Goal: Information Seeking & Learning: Learn about a topic

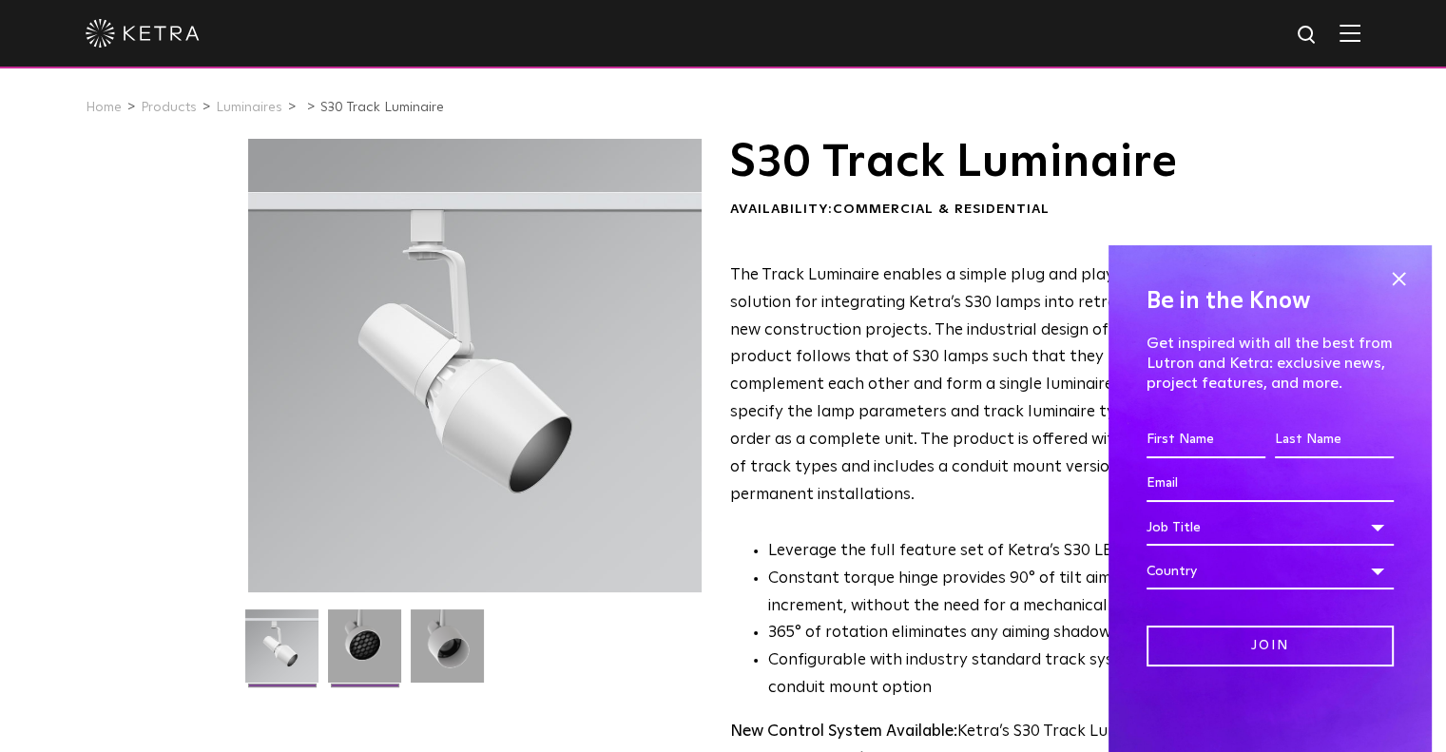
click at [365, 649] on img at bounding box center [364, 652] width 73 height 87
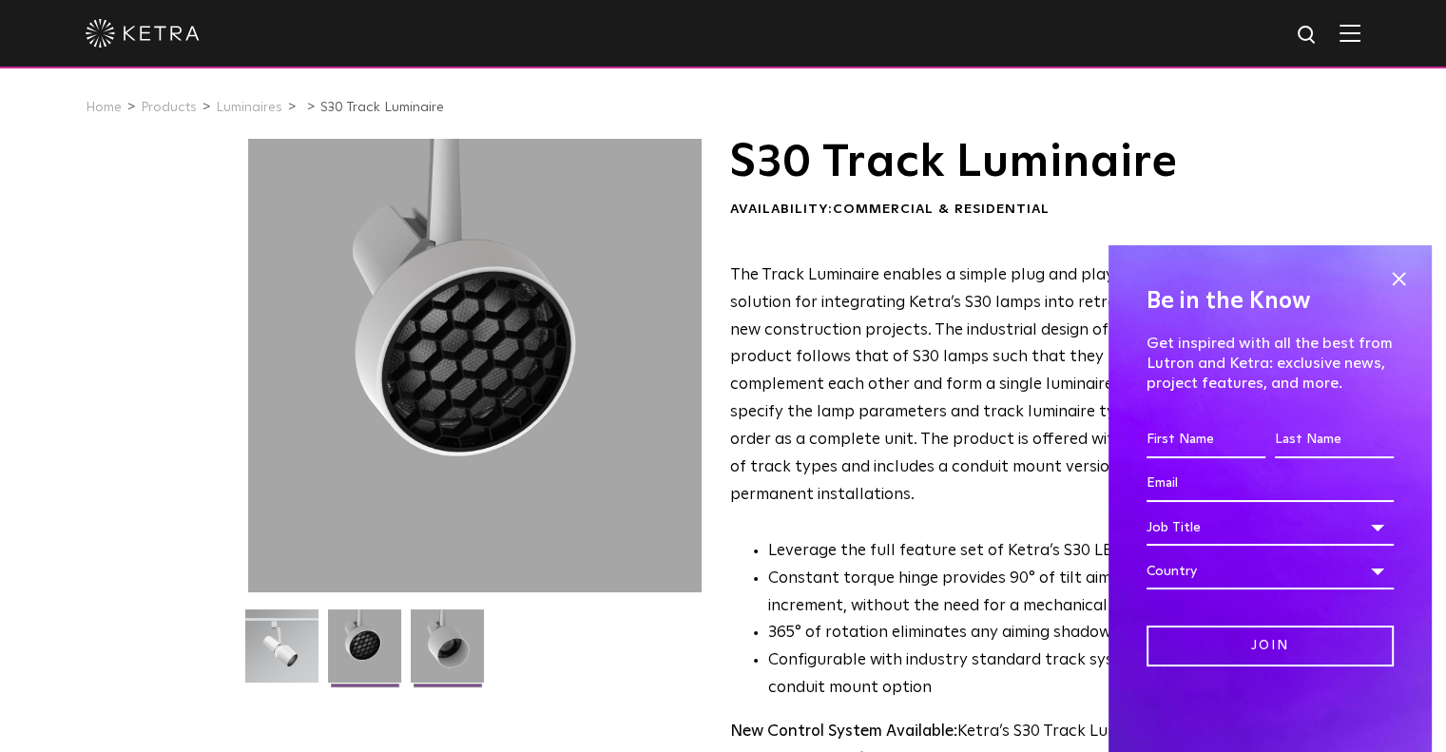
click at [461, 634] on img at bounding box center [447, 652] width 73 height 87
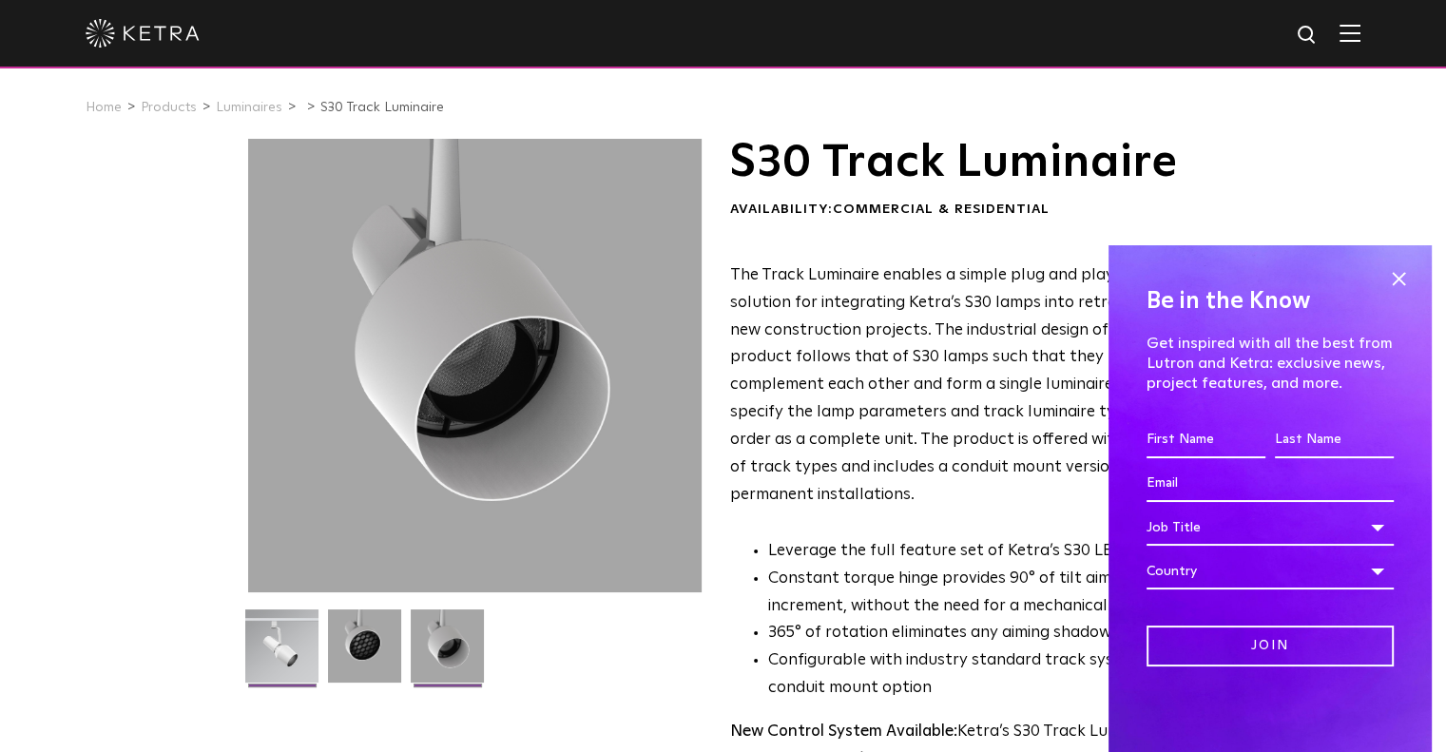
click at [255, 653] on img at bounding box center [281, 652] width 73 height 87
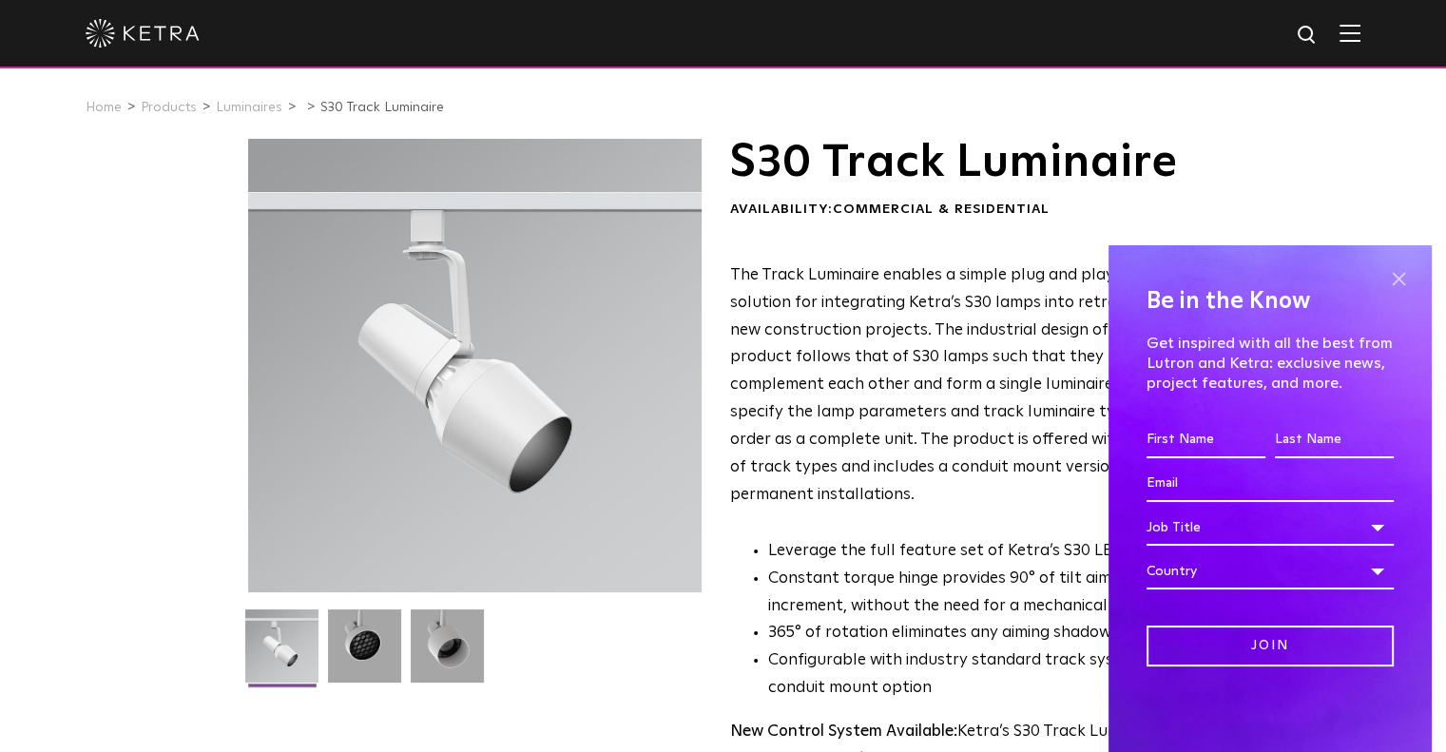
click at [1401, 279] on span at bounding box center [1398, 278] width 29 height 29
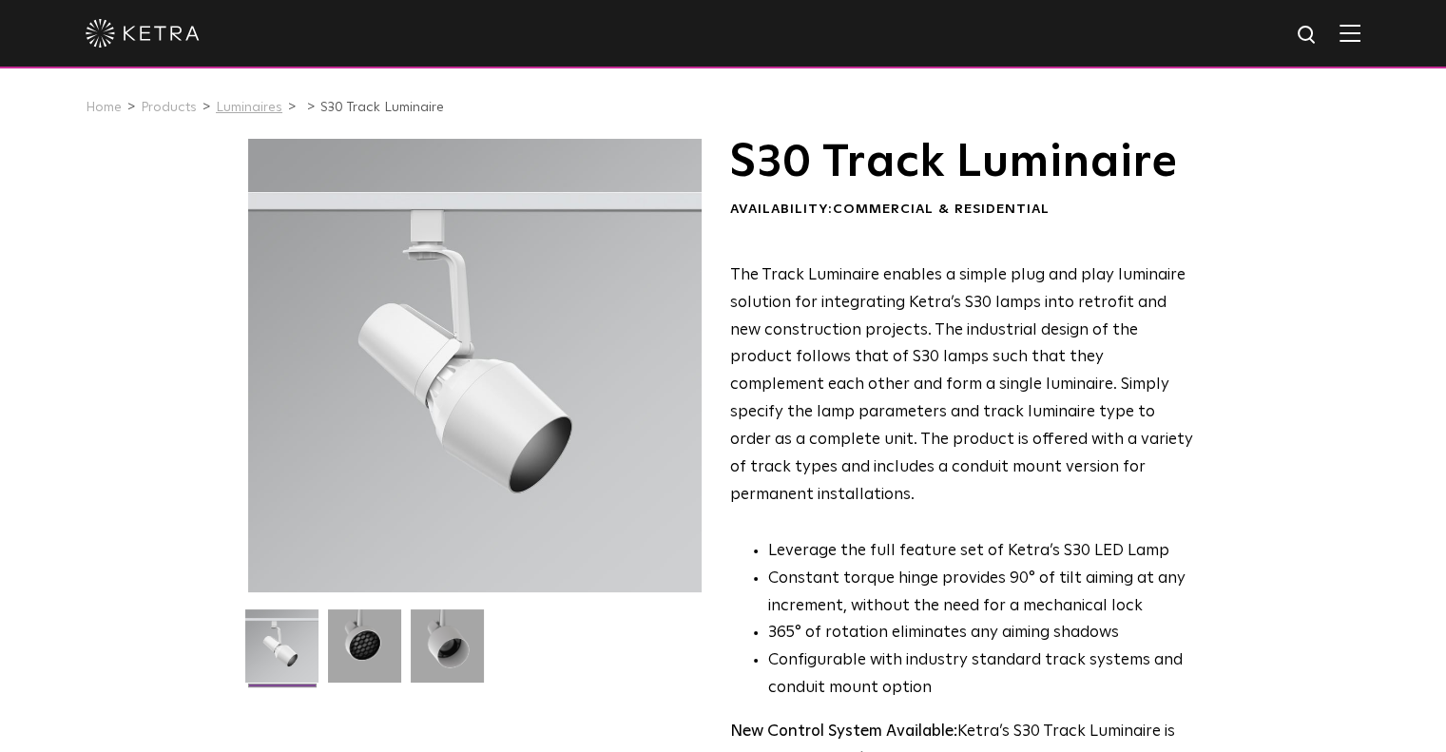
click at [228, 106] on link "Luminaires" at bounding box center [249, 107] width 67 height 13
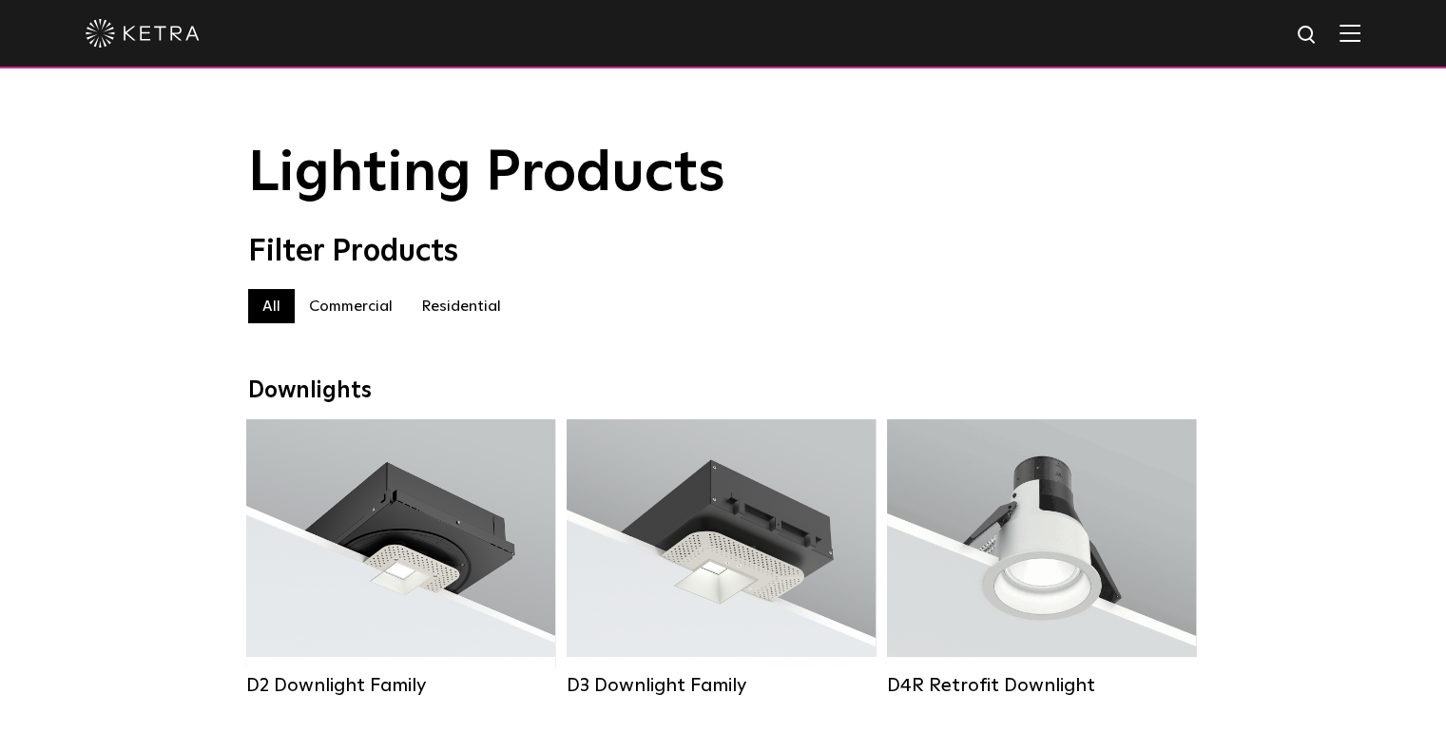
click at [381, 315] on label "Commercial" at bounding box center [351, 306] width 112 height 34
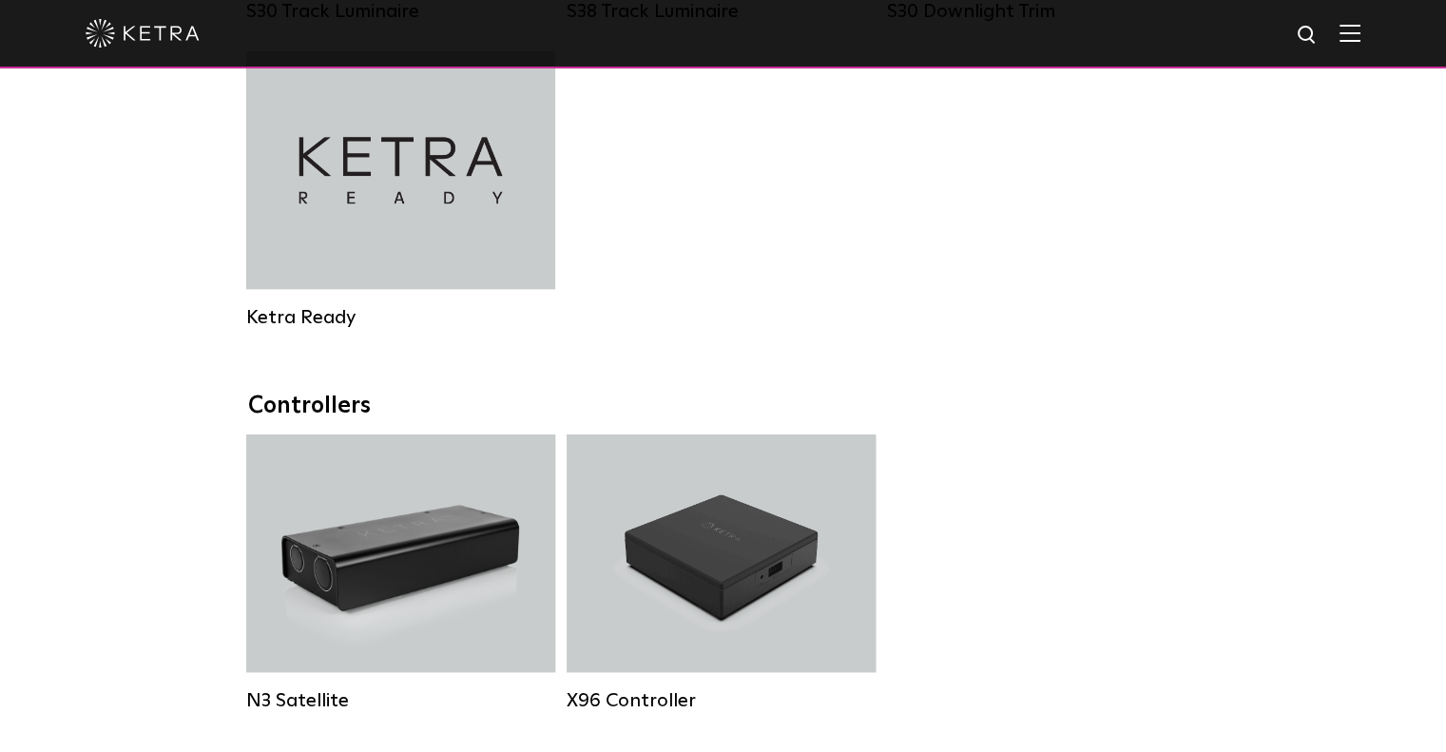
scroll to position [1711, 0]
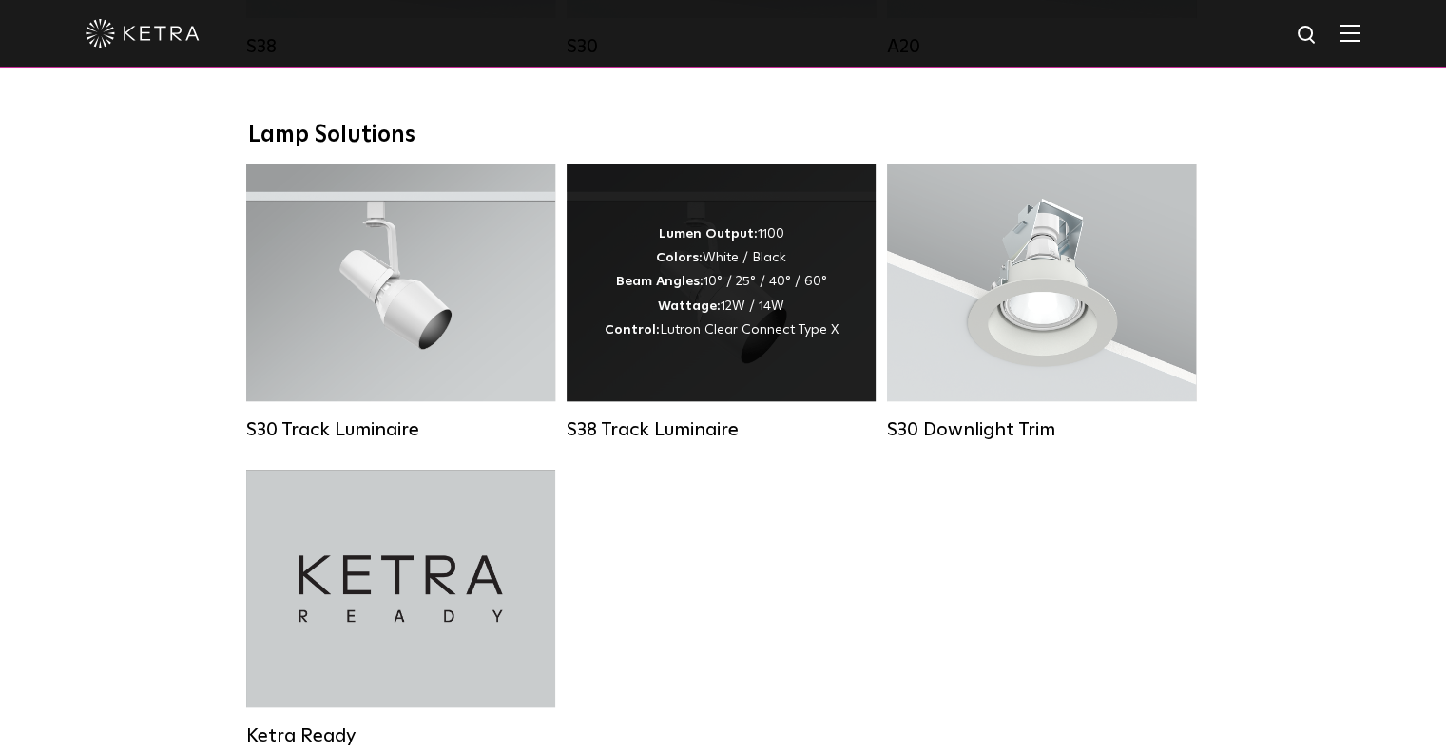
click at [663, 399] on div "Lumen Output: 1100 Colors: White / Black Beam Angles: 10° / 25° / 40° / 60° Wat…" at bounding box center [721, 283] width 309 height 238
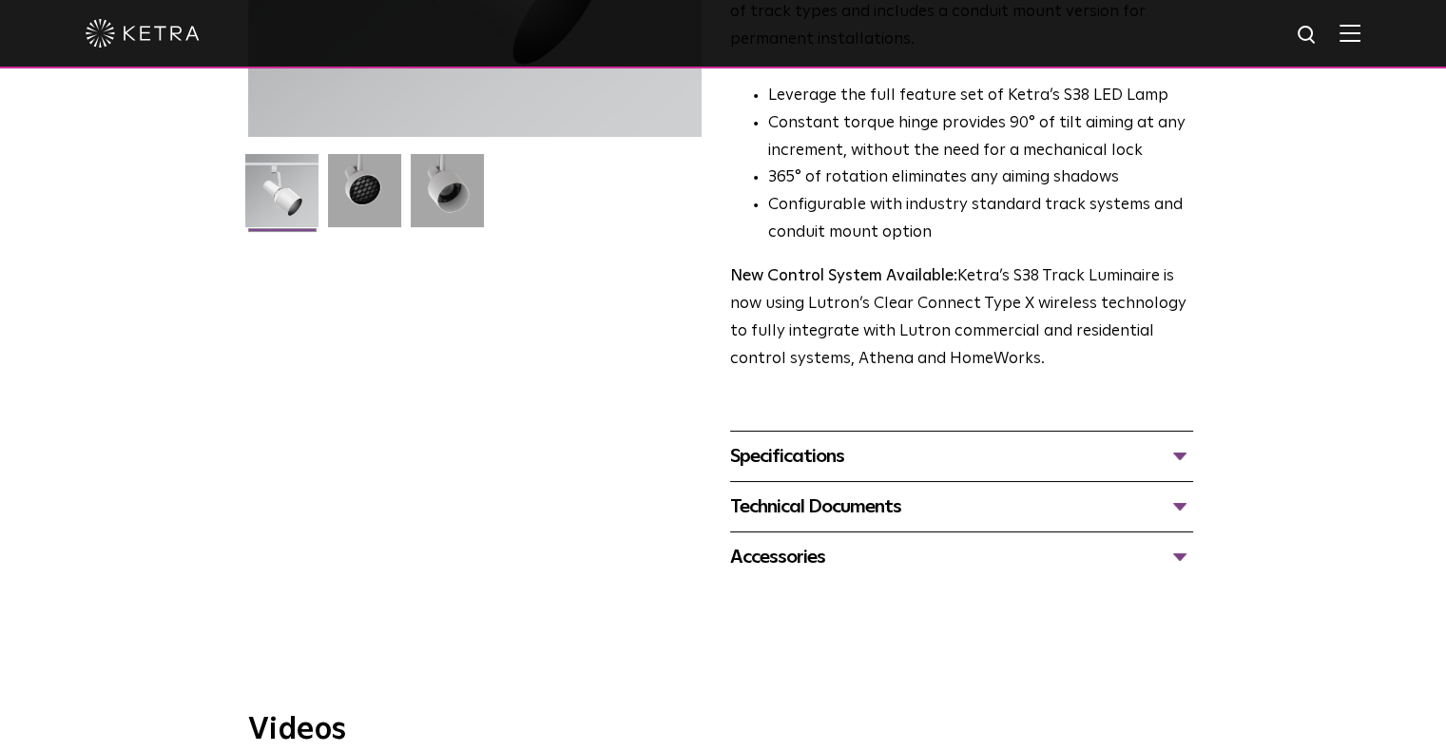
scroll to position [475, 0]
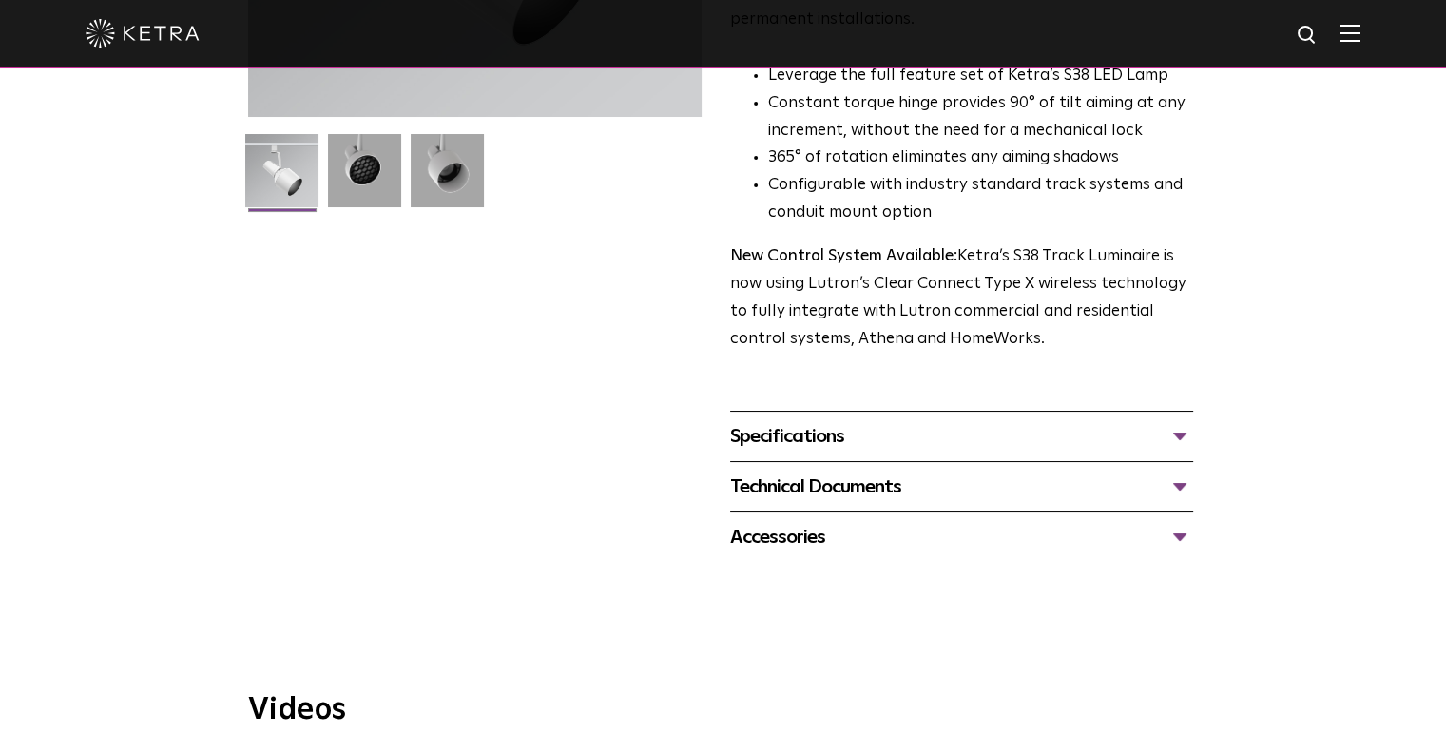
click at [970, 421] on div "Specifications" at bounding box center [961, 436] width 463 height 30
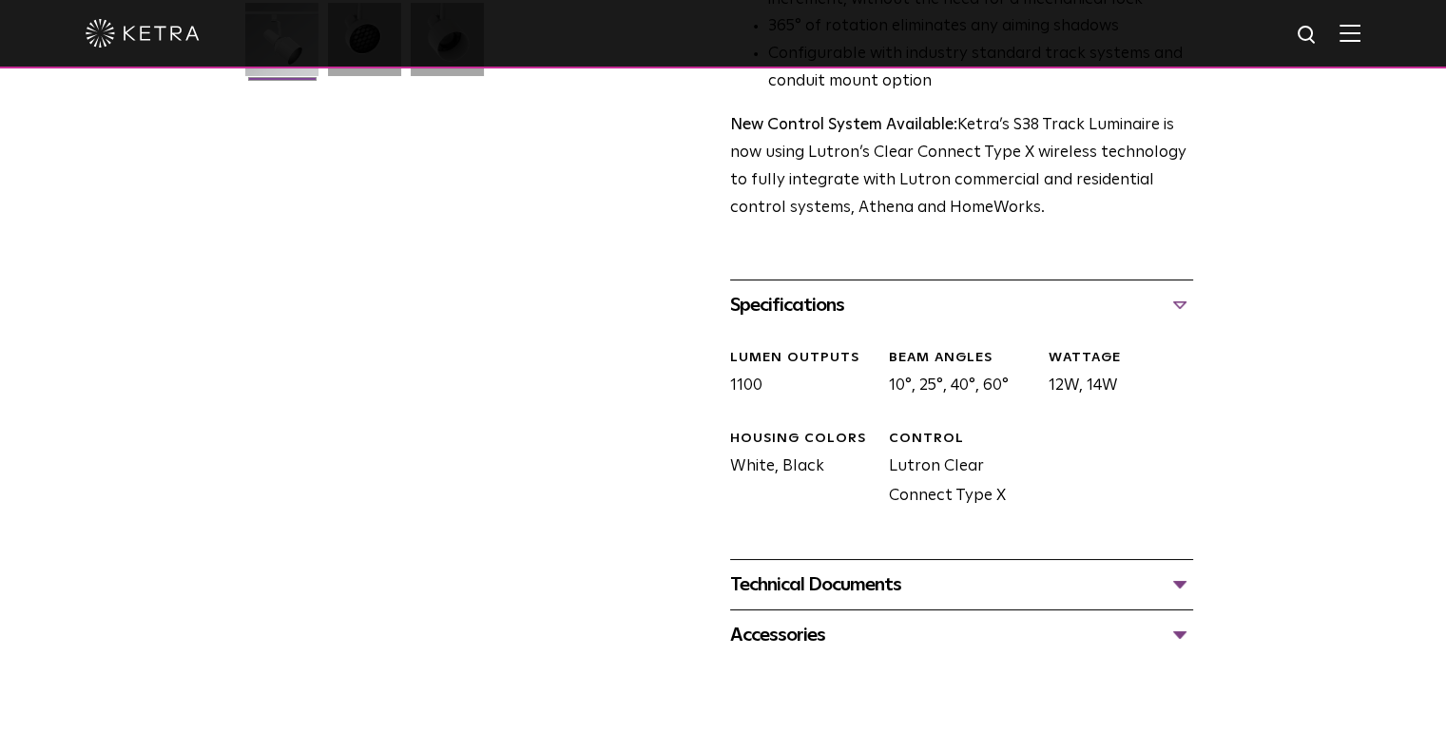
scroll to position [665, 0]
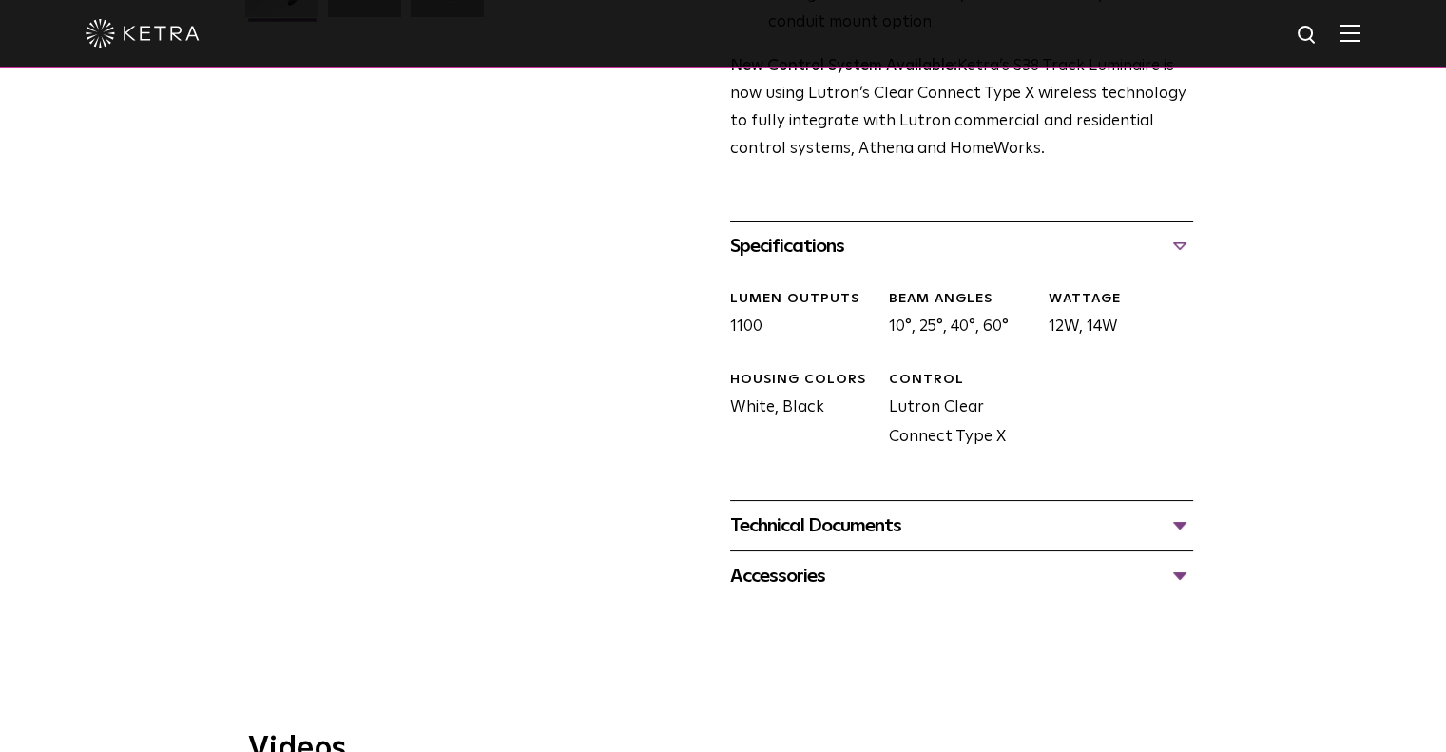
click at [966, 510] on div "Technical Documents" at bounding box center [961, 525] width 463 height 30
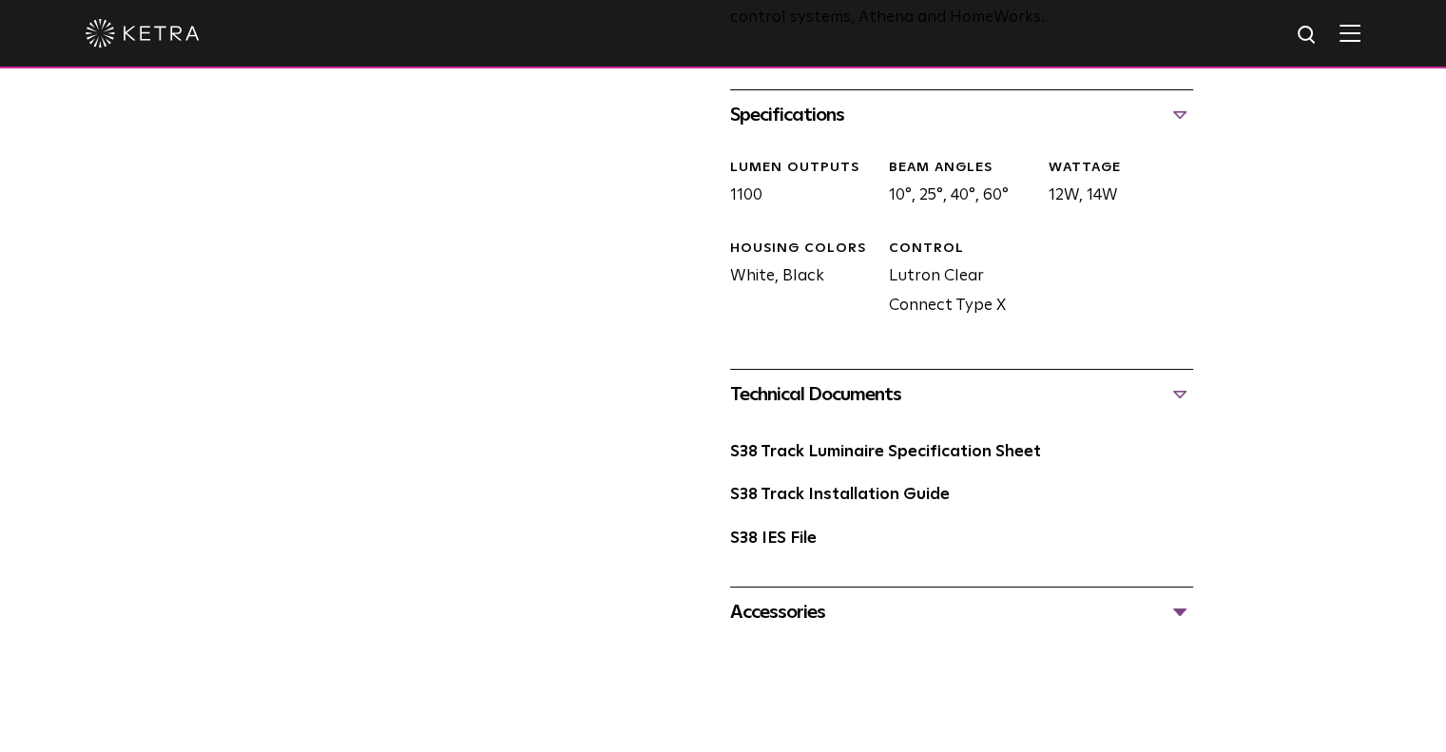
scroll to position [856, 0]
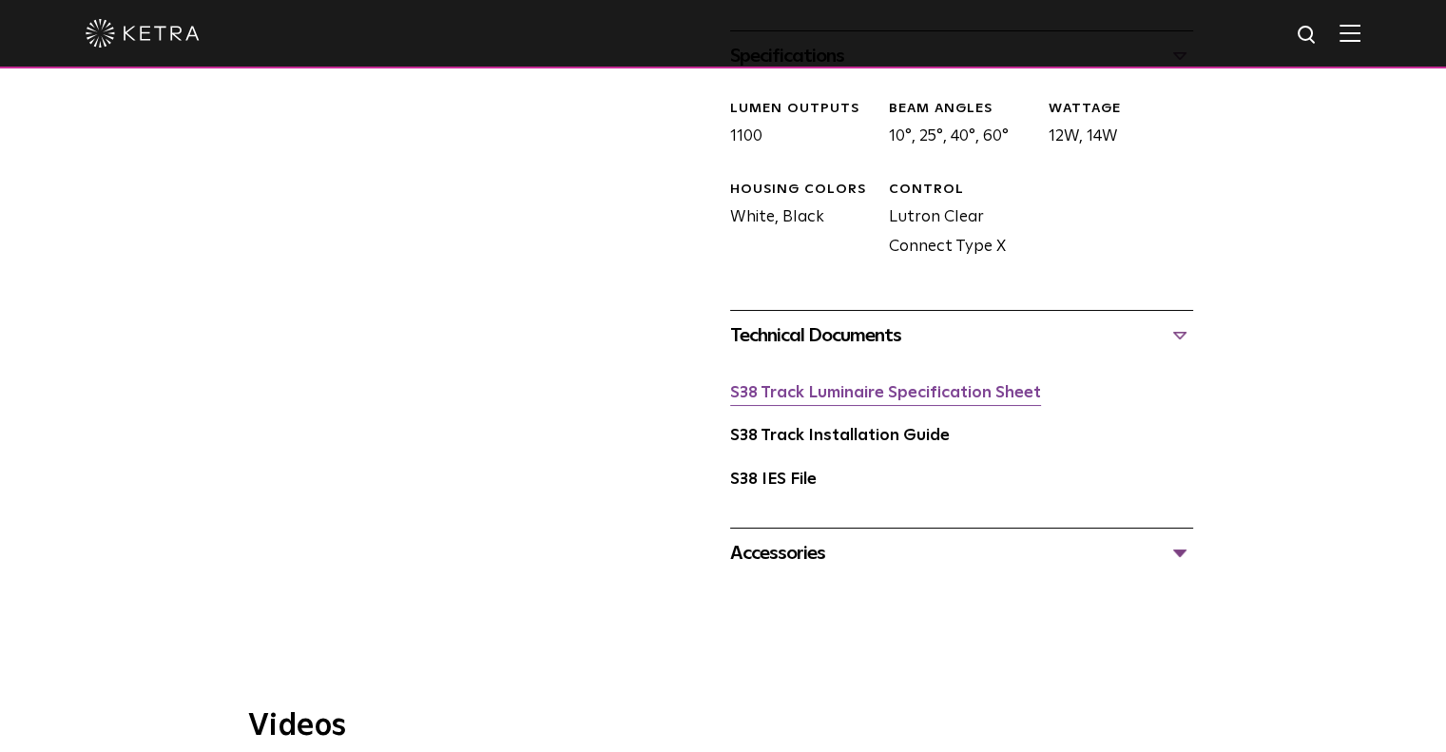
click at [924, 385] on link "S38 Track Luminaire Specification Sheet" at bounding box center [885, 393] width 311 height 16
click at [804, 538] on div "Accessories" at bounding box center [961, 553] width 463 height 30
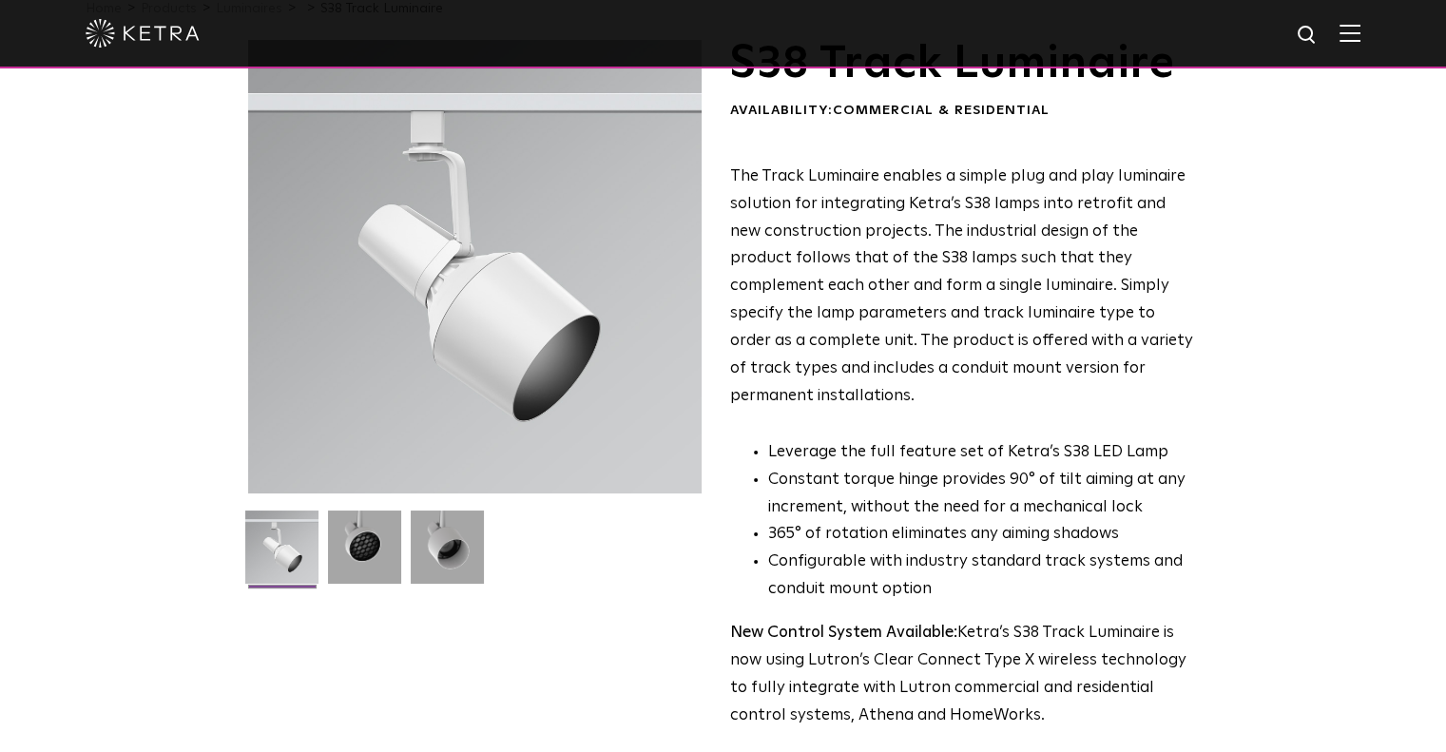
scroll to position [0, 0]
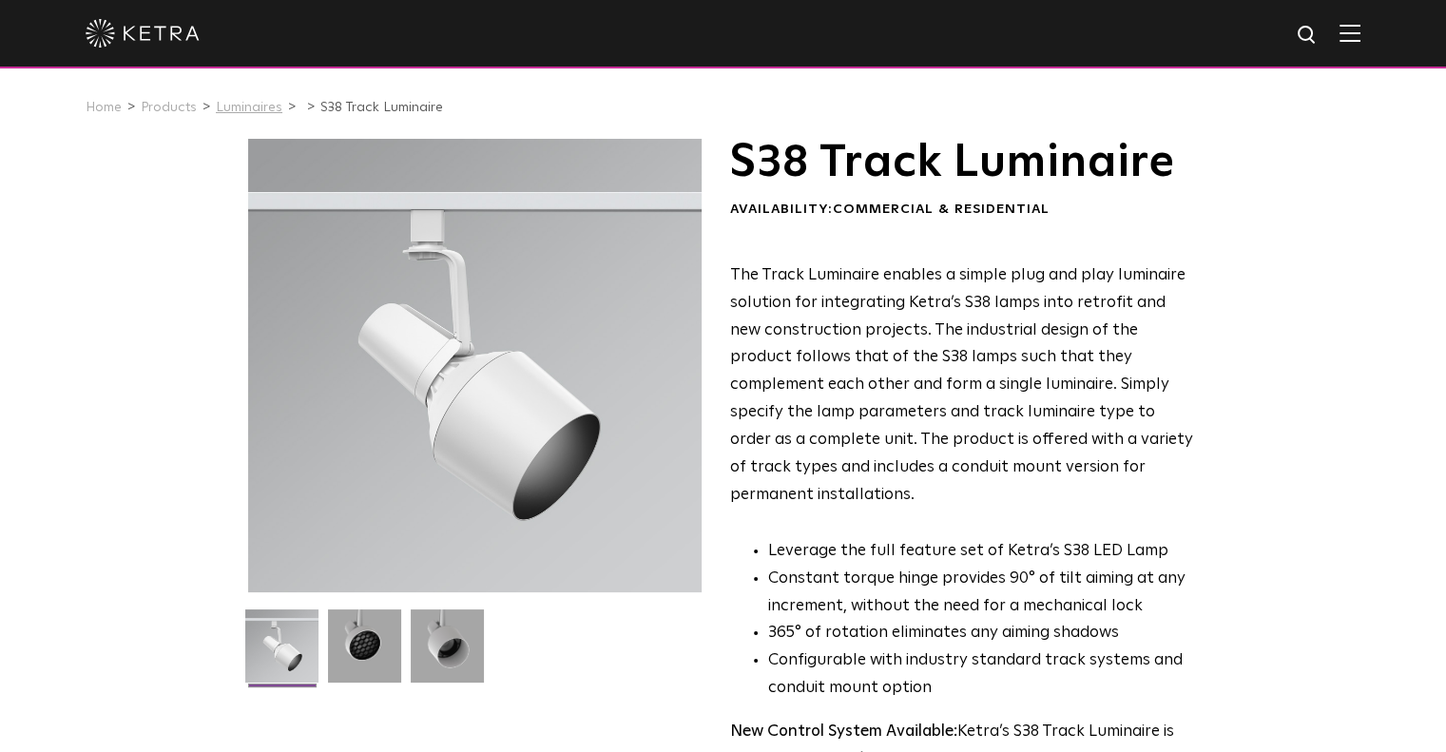
click at [270, 114] on link "Luminaires" at bounding box center [249, 107] width 67 height 13
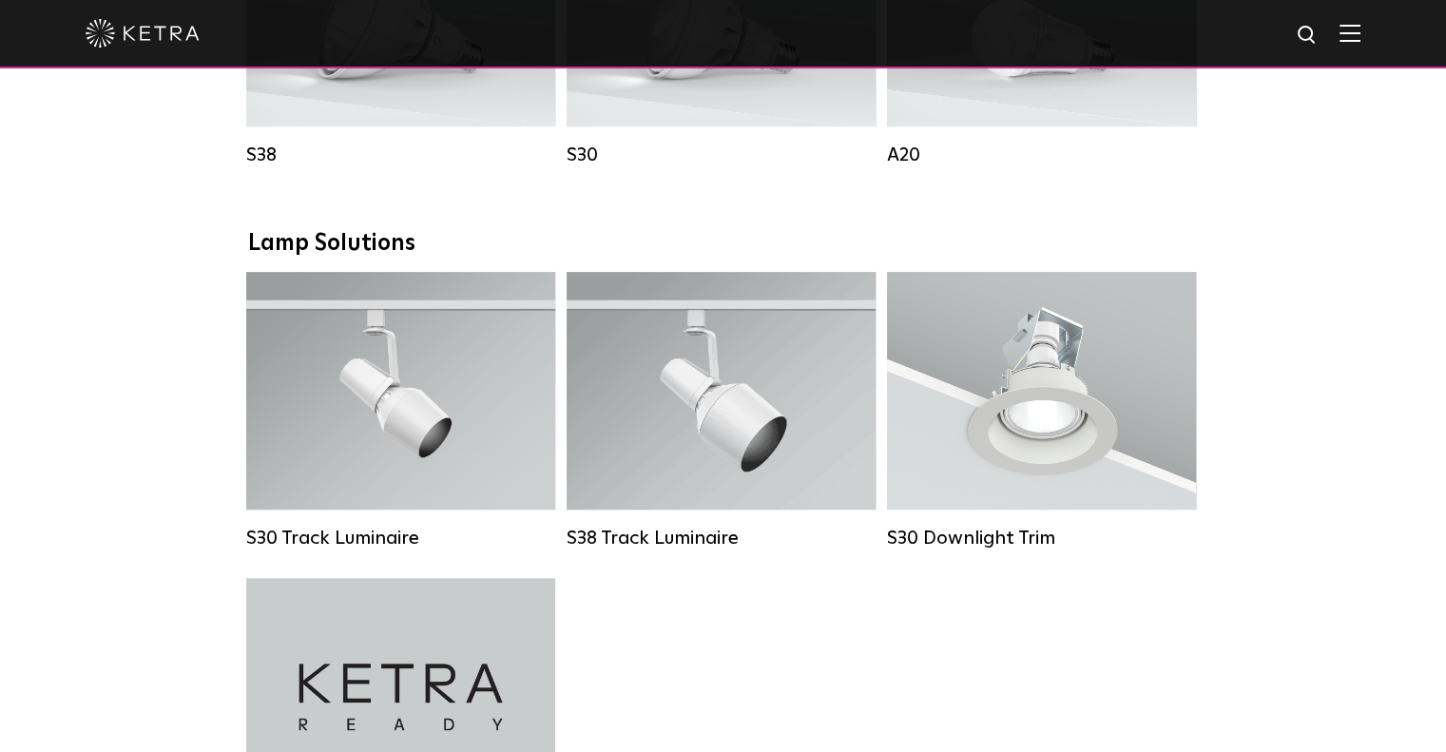
scroll to position [1616, 0]
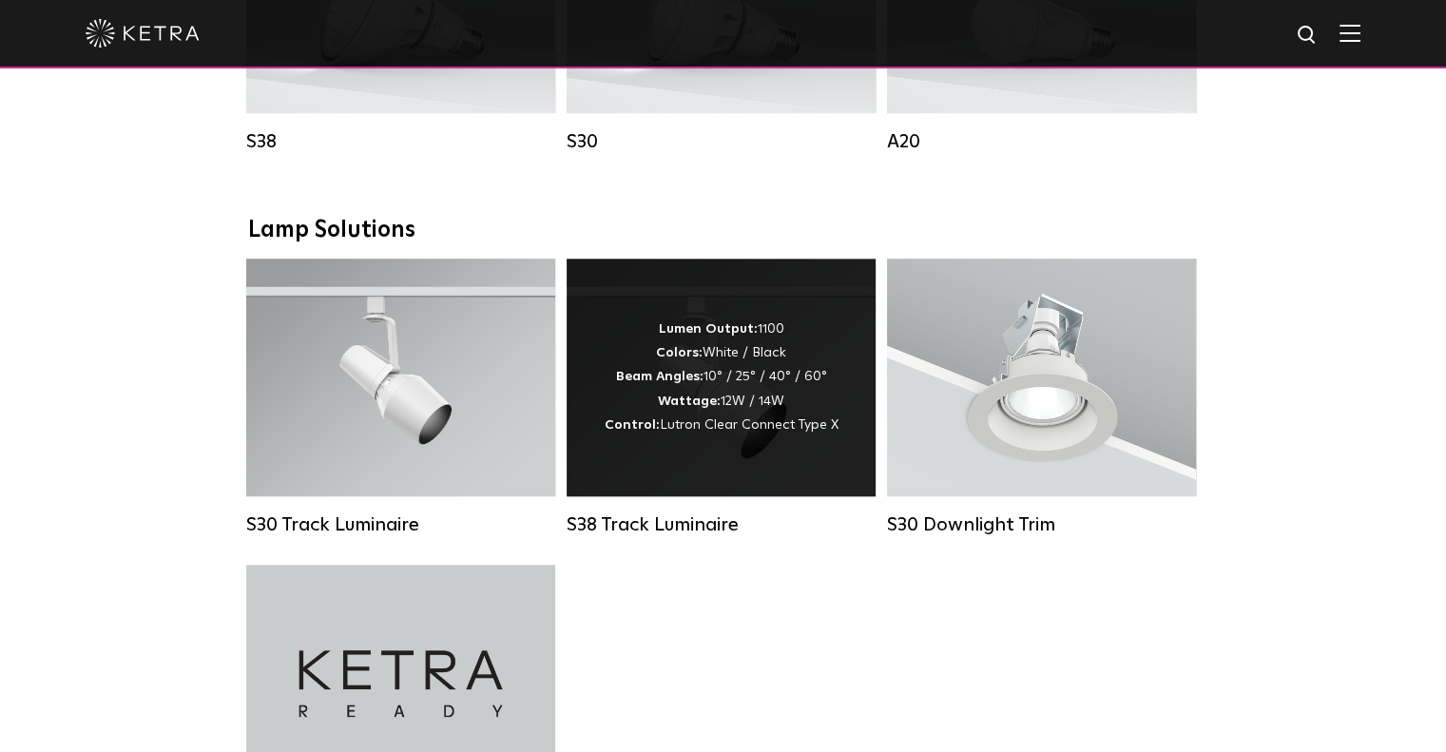
click at [684, 483] on div "Lumen Output: 1100 Colors: White / Black Beam Angles: 10° / 25° / 40° / 60° Wat…" at bounding box center [721, 378] width 309 height 238
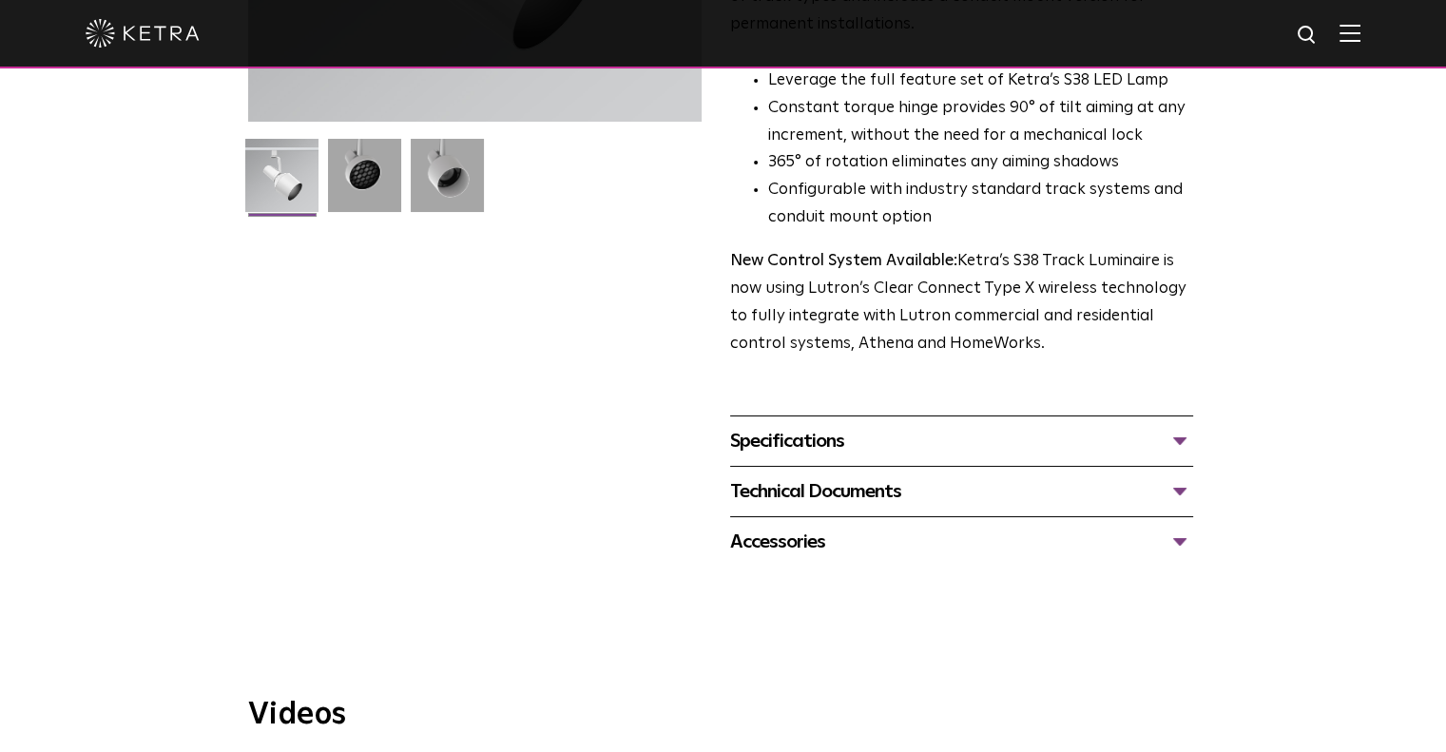
scroll to position [475, 0]
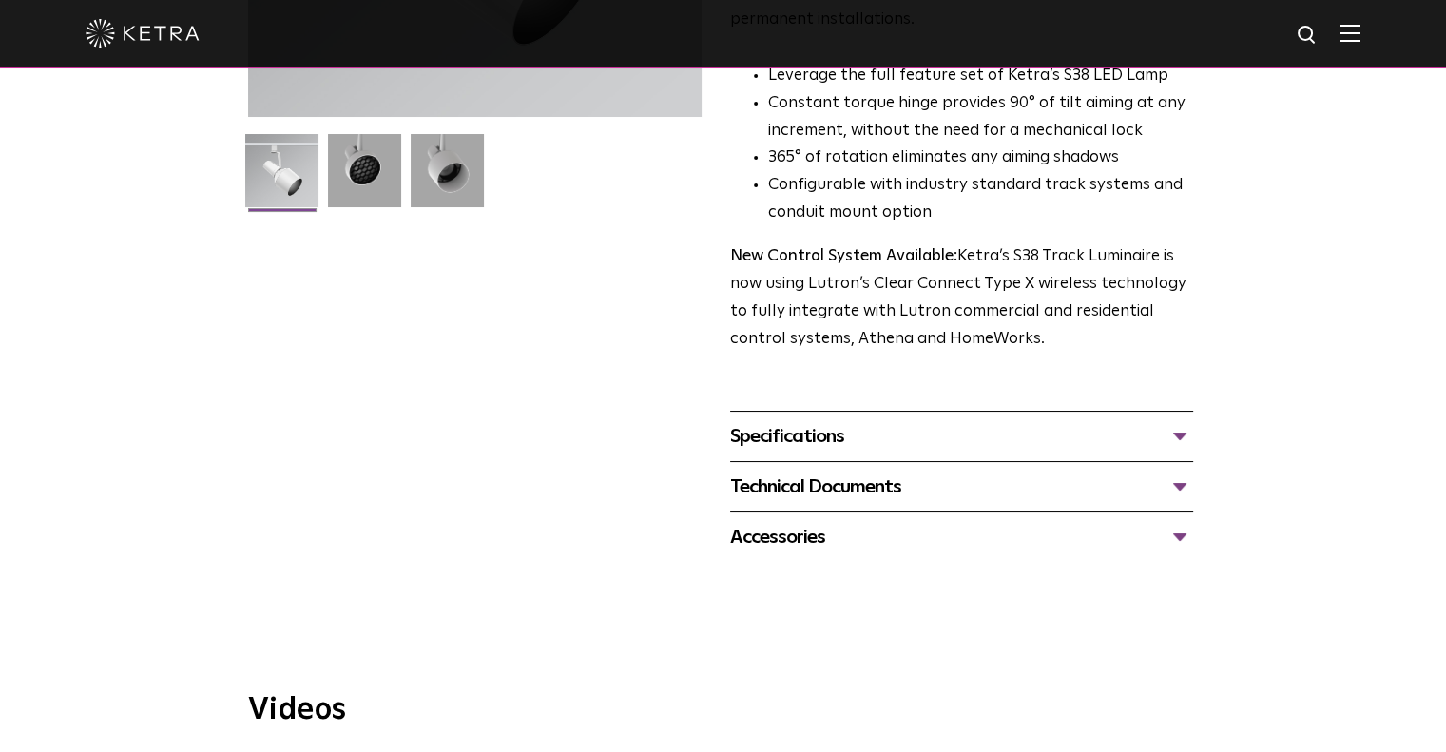
click at [981, 472] on div "Technical Documents" at bounding box center [961, 487] width 463 height 30
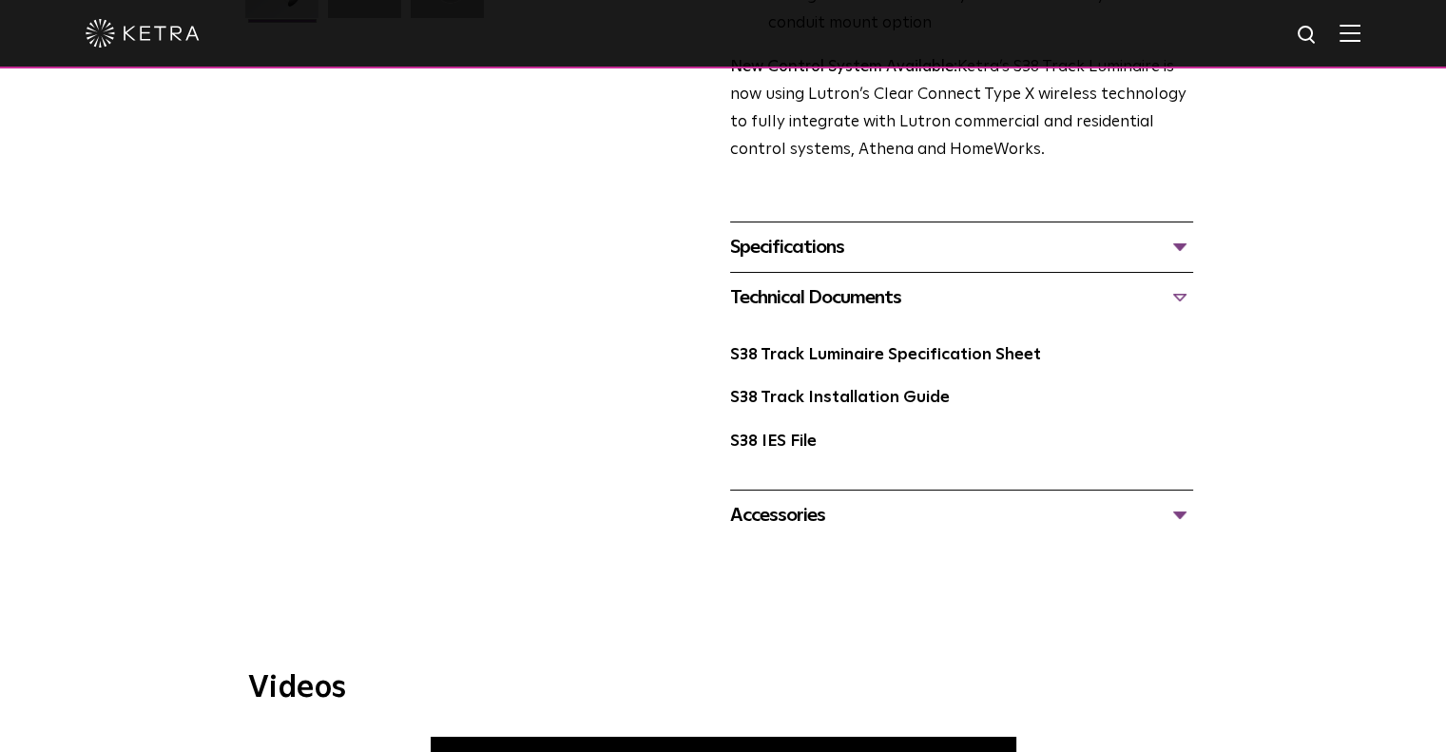
scroll to position [665, 0]
click at [912, 346] on link "S38 Track Luminaire Specification Sheet" at bounding box center [885, 354] width 311 height 16
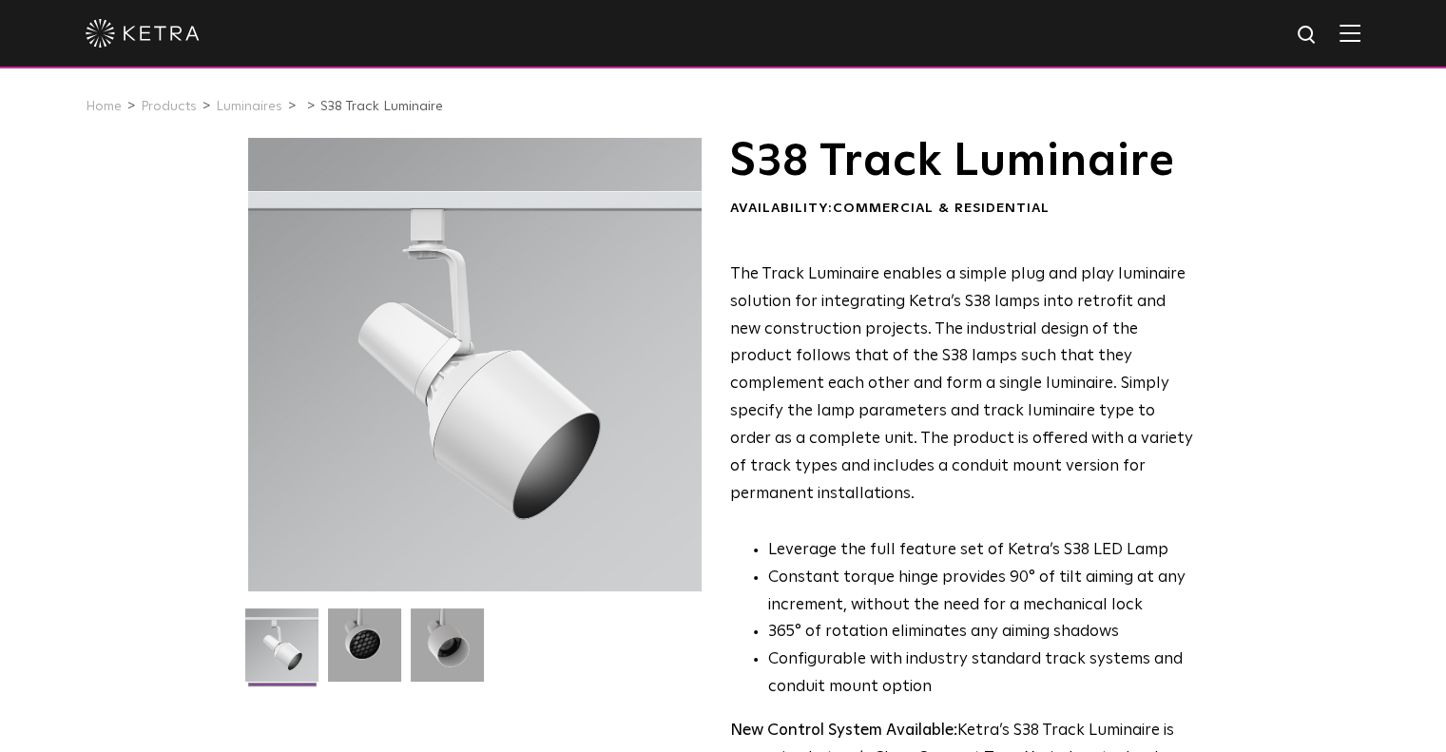
scroll to position [0, 0]
click at [265, 111] on link "Luminaires" at bounding box center [249, 107] width 67 height 13
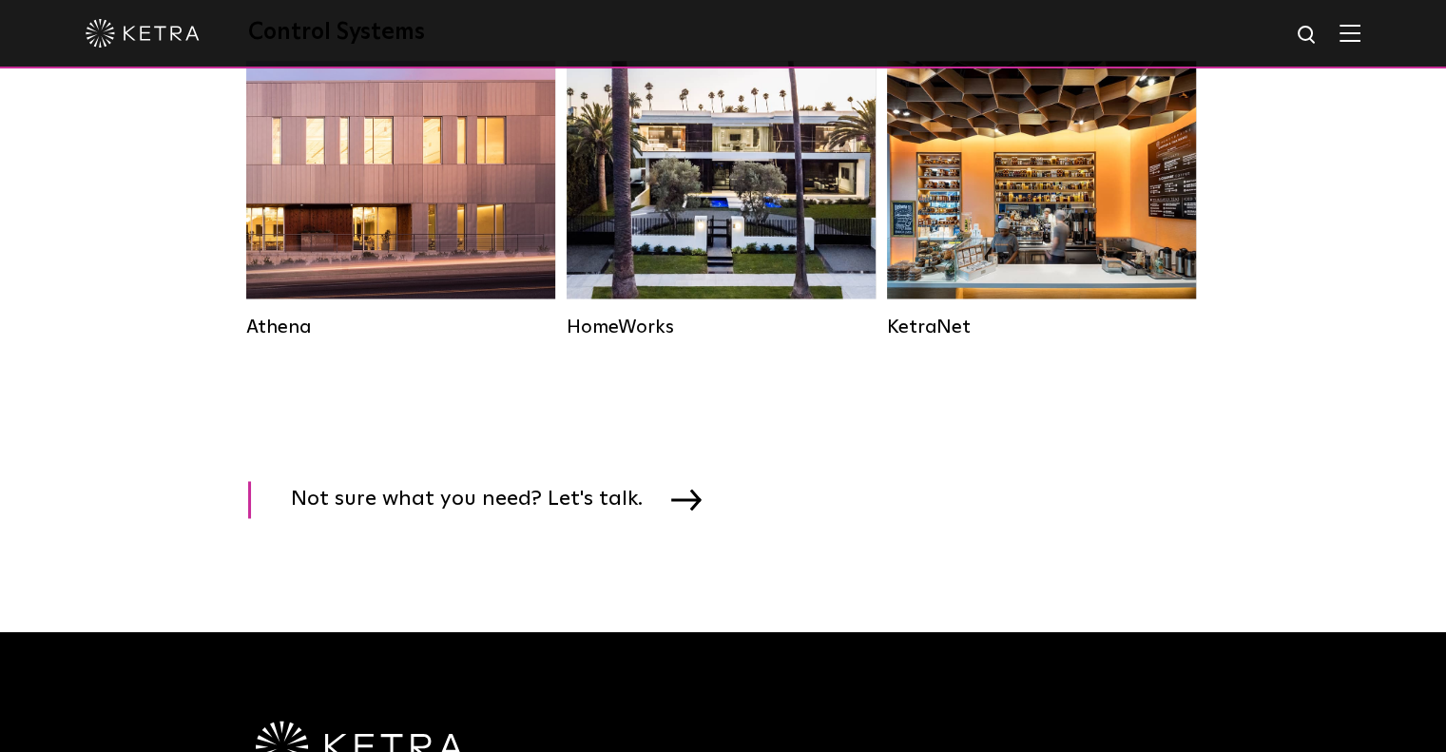
scroll to position [3327, 0]
